Goal: Task Accomplishment & Management: Complete application form

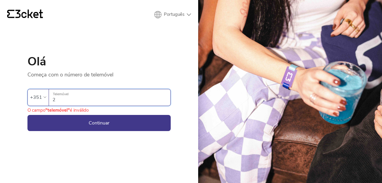
click at [81, 98] on input "2" at bounding box center [112, 97] width 118 height 16
type input "2"
type input "912861961"
click at [119, 120] on button "Continuar" at bounding box center [98, 123] width 143 height 16
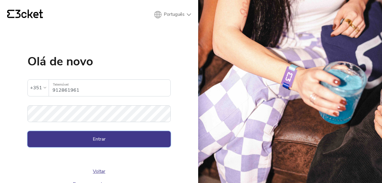
click at [105, 135] on button "Entrar" at bounding box center [98, 139] width 143 height 16
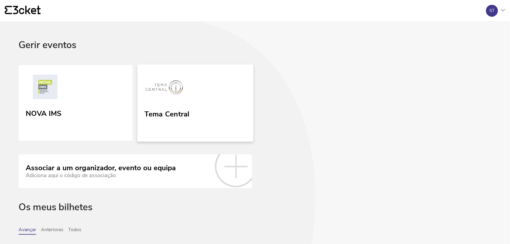
click at [163, 76] on link "Tema Central" at bounding box center [195, 102] width 116 height 77
